Goal: Use online tool/utility

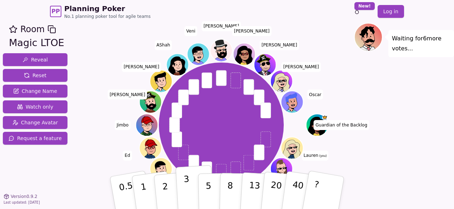
click at [185, 191] on p "3" at bounding box center [187, 193] width 8 height 39
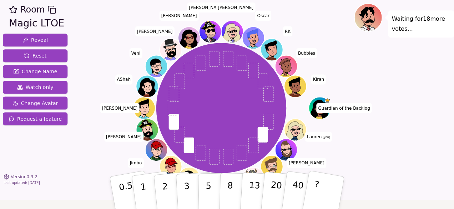
scroll to position [14, 0]
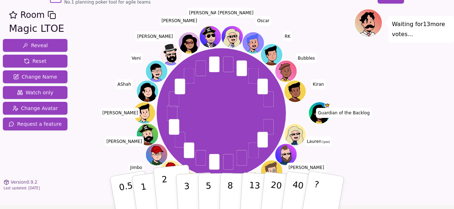
drag, startPoint x: 151, startPoint y: 187, endPoint x: 164, endPoint y: 187, distance: 13.2
click at [164, 187] on div "0.5 1 2 3 5 8 13 20 40 ?" at bounding box center [227, 192] width 214 height 25
click at [173, 190] on button "2" at bounding box center [173, 192] width 41 height 57
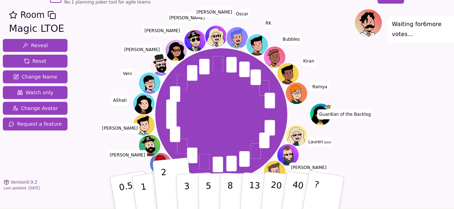
drag, startPoint x: 149, startPoint y: 194, endPoint x: 344, endPoint y: 126, distance: 207.3
click at [344, 126] on div "Room Magic LTOE Reveal Reset Change Name Watch only Change Avatar Request a fea…" at bounding box center [227, 108] width 454 height 198
click at [140, 188] on button "1" at bounding box center [152, 193] width 42 height 58
click at [166, 183] on button "2" at bounding box center [173, 192] width 41 height 57
drag, startPoint x: 150, startPoint y: 188, endPoint x: 395, endPoint y: 86, distance: 265.3
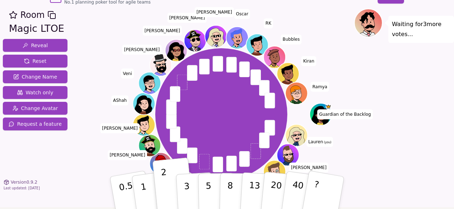
click at [395, 86] on div "Room Magic LTOE Reveal Reset Change Name Watch only Change Avatar Request a fea…" at bounding box center [227, 108] width 454 height 198
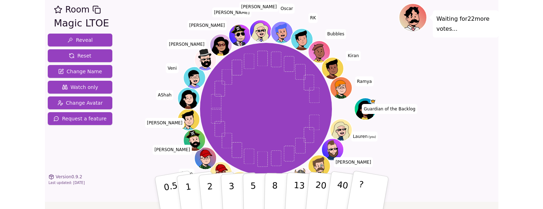
scroll to position [21, 0]
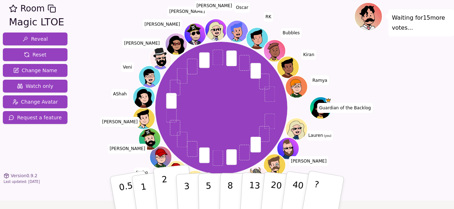
click at [158, 186] on button "2" at bounding box center [173, 192] width 41 height 57
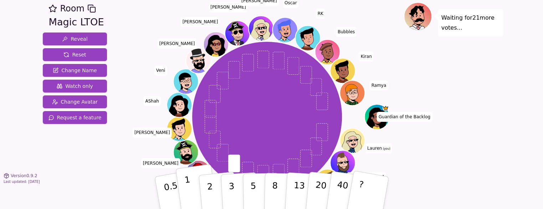
click at [195, 191] on button "1" at bounding box center [196, 193] width 42 height 58
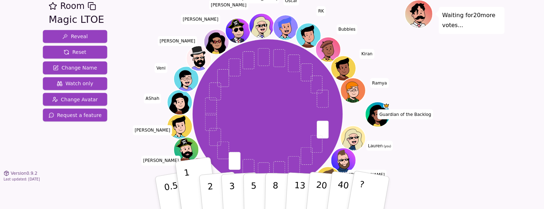
scroll to position [25, 0]
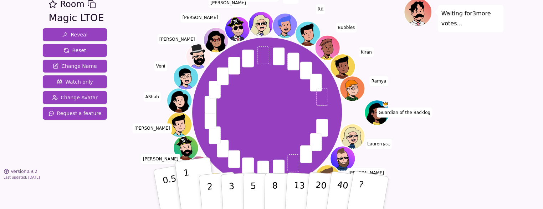
click at [167, 188] on p "0.5" at bounding box center [172, 193] width 20 height 40
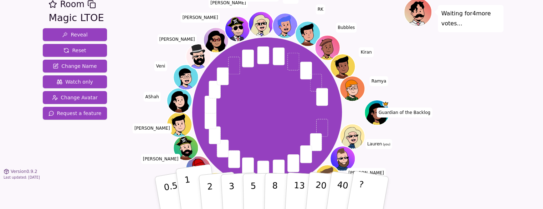
click at [191, 191] on button "1" at bounding box center [196, 193] width 42 height 58
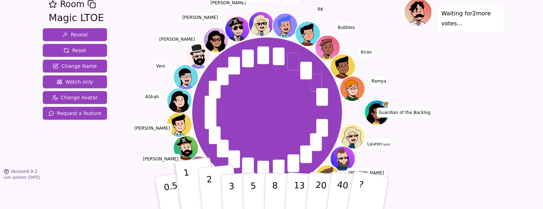
click at [218, 191] on button "2" at bounding box center [218, 192] width 41 height 57
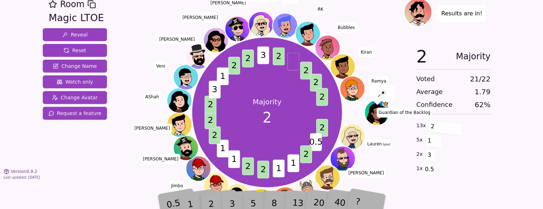
click at [191, 201] on div "1" at bounding box center [196, 192] width 25 height 27
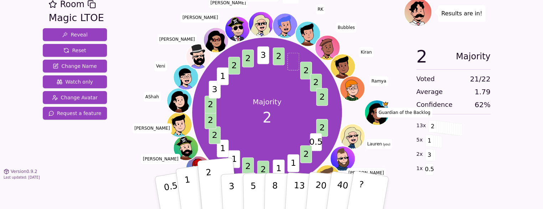
click at [192, 183] on button "1" at bounding box center [196, 193] width 42 height 58
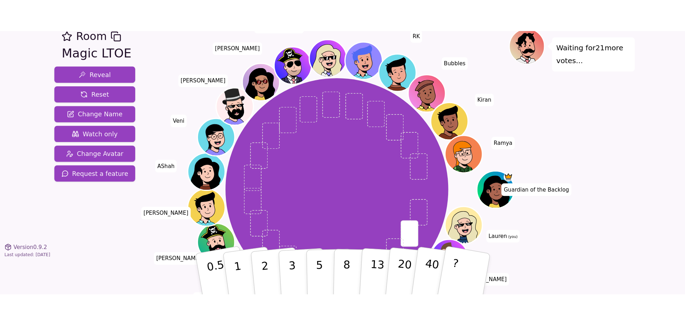
scroll to position [0, 0]
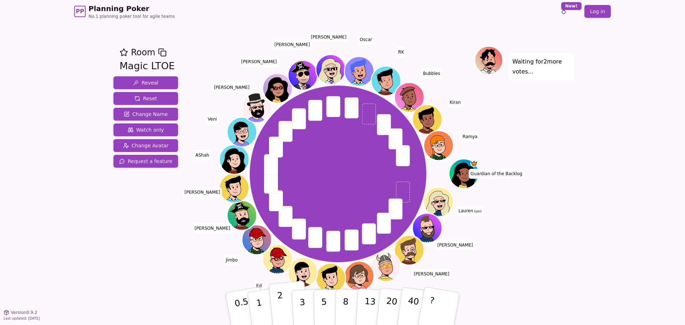
click at [285, 208] on button "2" at bounding box center [289, 309] width 41 height 57
click at [296, 208] on button "3" at bounding box center [310, 309] width 39 height 56
click at [287, 208] on button "2" at bounding box center [289, 309] width 41 height 57
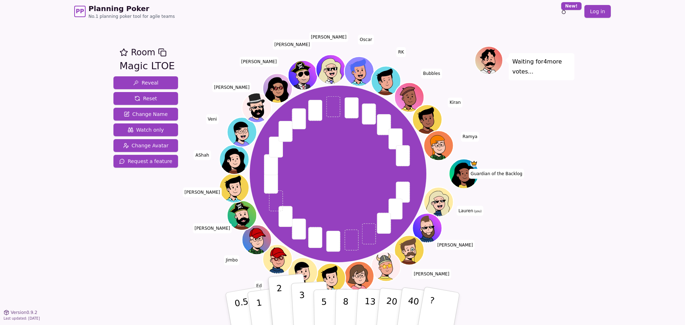
click at [303, 208] on p "3" at bounding box center [303, 309] width 8 height 39
click at [280, 208] on p "2" at bounding box center [281, 309] width 9 height 39
